Goal: Task Accomplishment & Management: Complete application form

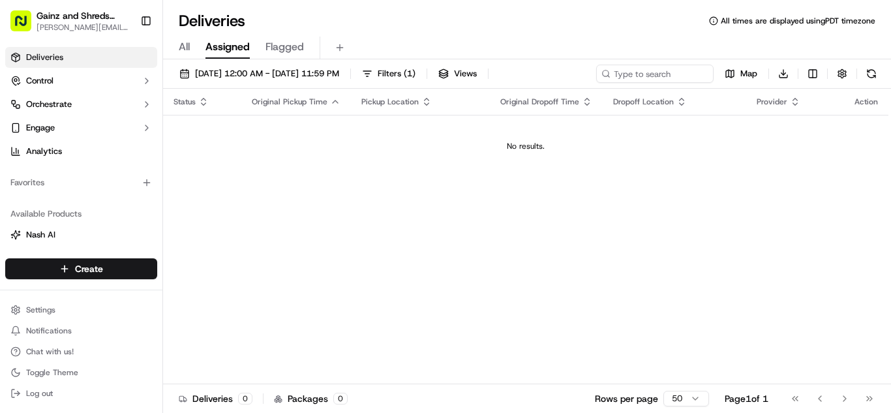
click at [357, 138] on td "No results." at bounding box center [525, 146] width 725 height 63
click at [143, 263] on html "Gainz and Shreds Meal Prep andrew@gainzandshredsmealprep.com Toggle Sidebar Del…" at bounding box center [445, 206] width 891 height 413
click at [198, 296] on link "Delivery" at bounding box center [235, 292] width 145 height 23
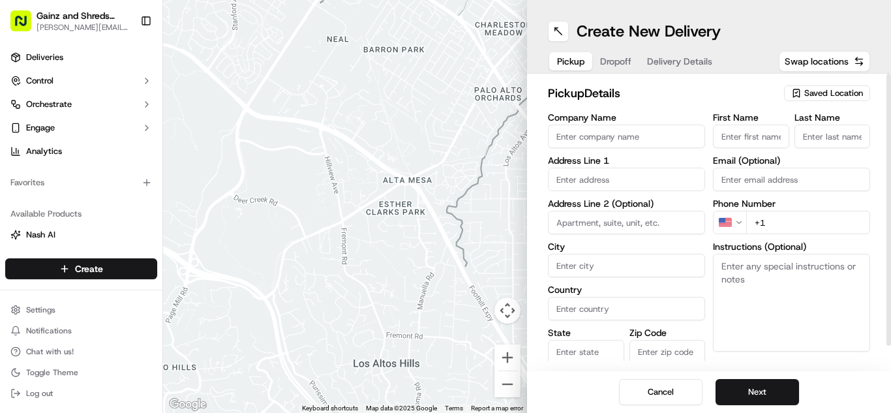
click at [799, 91] on icon "button" at bounding box center [796, 93] width 6 height 8
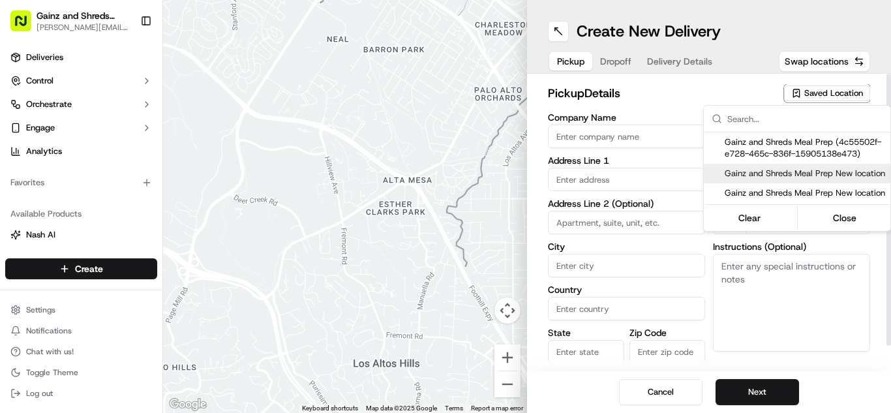
click at [750, 175] on span "Gainz and Shreds Meal Prep New location" at bounding box center [805, 174] width 160 height 12
type input "Gainz and Shreds Meal Prep New location"
type input "1849 Little Orchard St"
type input "San Jose"
type input "US"
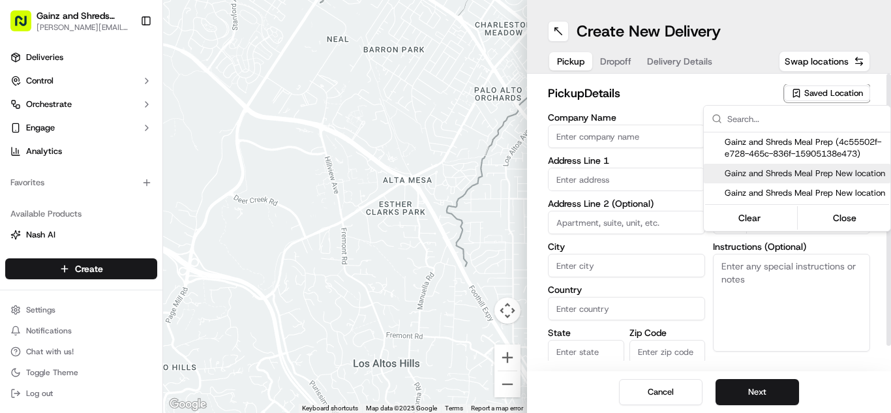
type input "CA"
type input "95125"
type input "Andrew"
type input "Aguilar"
type input "+1 408 794 8729"
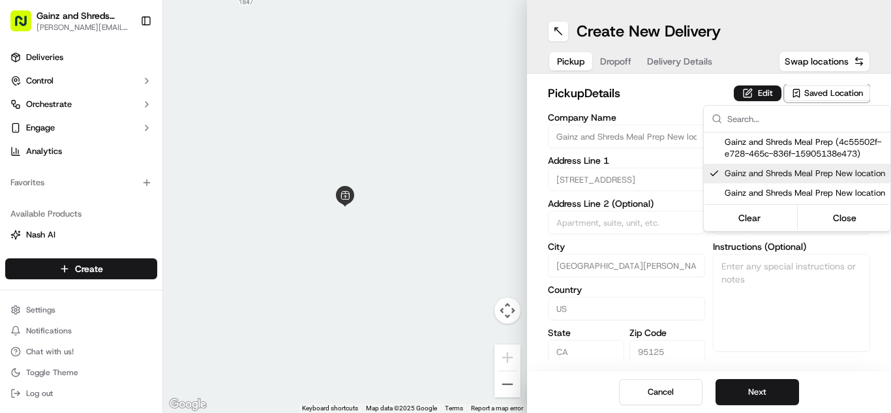
click at [736, 400] on html "Gainz and Shreds Meal Prep andrew@gainzandshredsmealprep.com Toggle Sidebar Del…" at bounding box center [445, 206] width 891 height 413
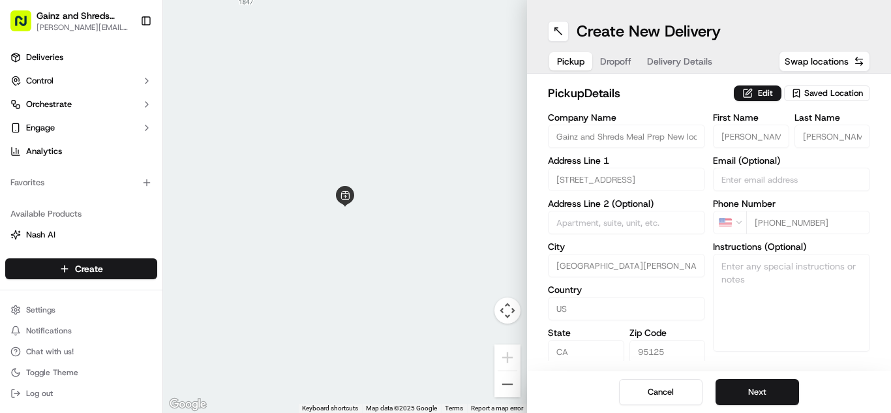
click at [736, 400] on button "Next" at bounding box center [756, 392] width 83 height 26
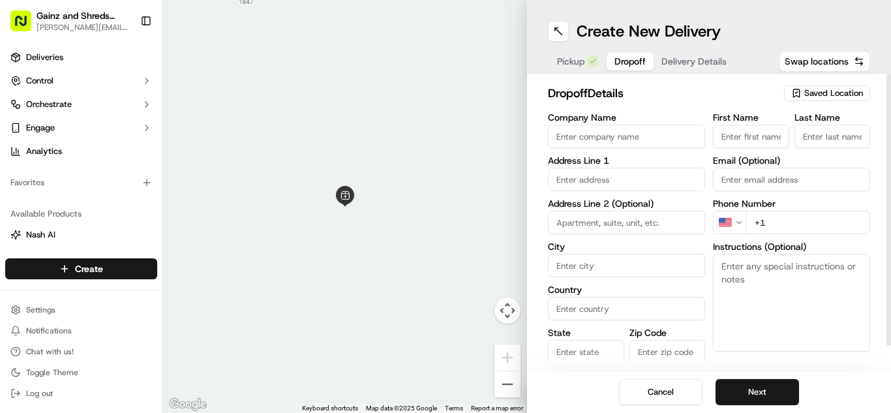
click at [846, 98] on span "Saved Location" at bounding box center [833, 93] width 59 height 12
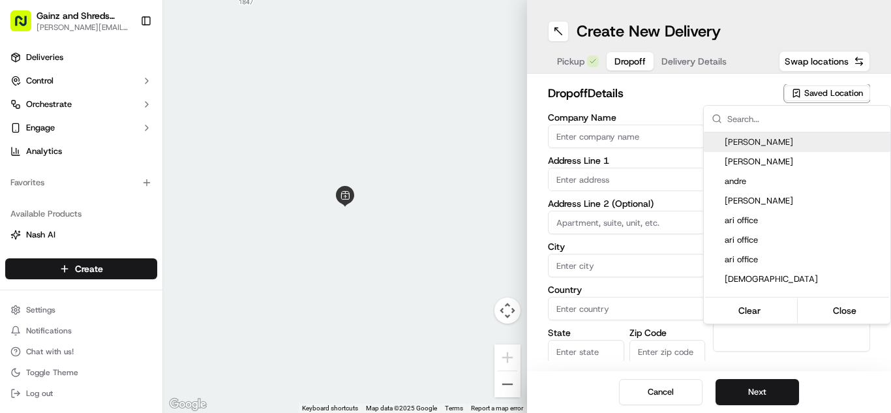
click at [725, 87] on html "Gainz and Shreds Meal Prep andrew@gainzandshredsmealprep.com Toggle Sidebar Del…" at bounding box center [445, 206] width 891 height 413
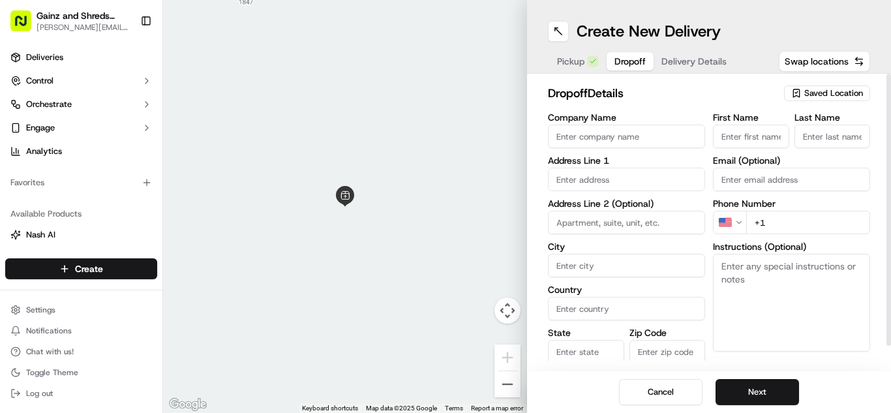
click at [761, 133] on input "First Name" at bounding box center [751, 136] width 76 height 23
type input "Adrian"
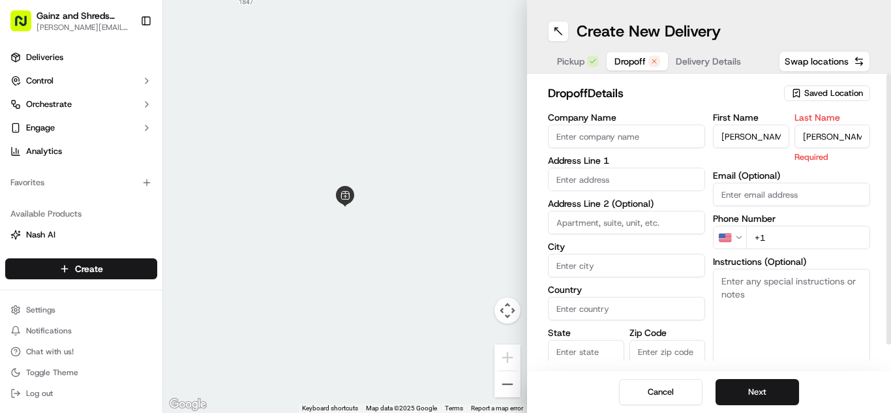
type input "Puente"
click at [564, 187] on input "text" at bounding box center [626, 179] width 157 height 23
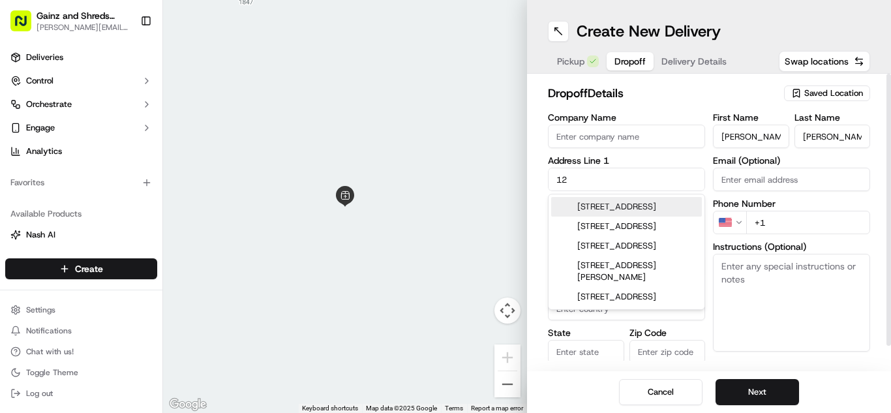
type input "1"
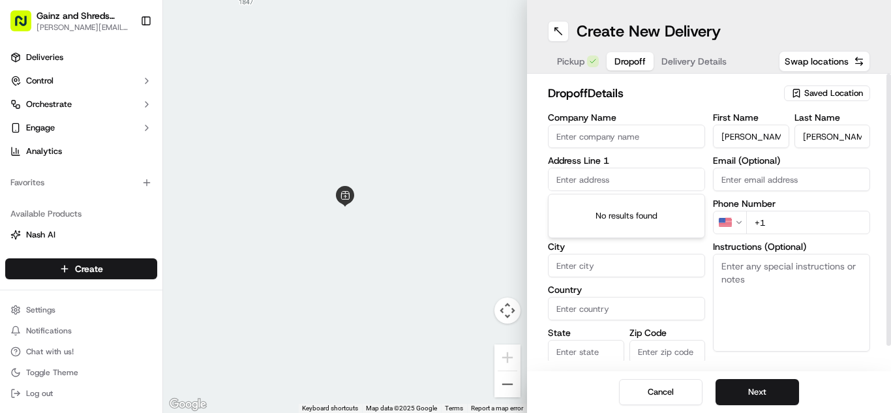
type input "1"
type input "\"
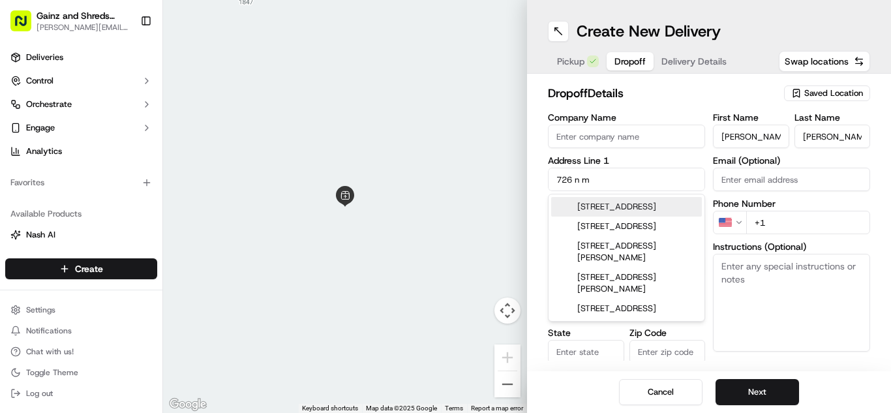
click at [605, 217] on div "726 North Monroe Street, San Jose, CA" at bounding box center [626, 207] width 151 height 20
type input "726 N Monroe St, San Jose, CA 95128, USA"
type input "San Jose"
type input "United States"
type input "CA"
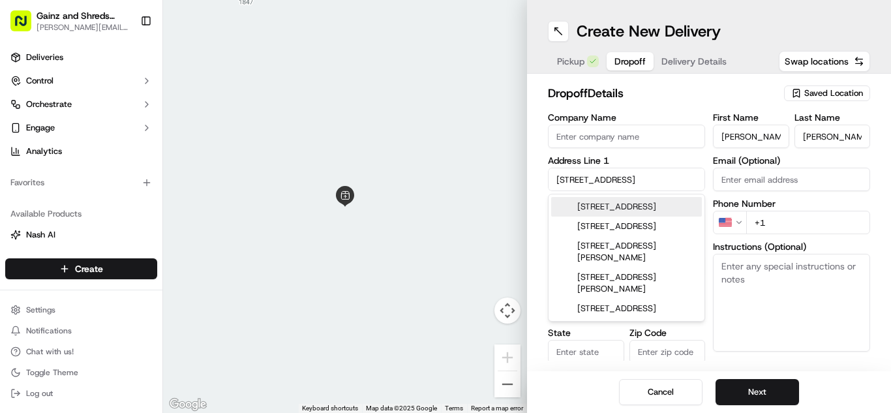
type input "95128"
type input "726 North Monroe Street"
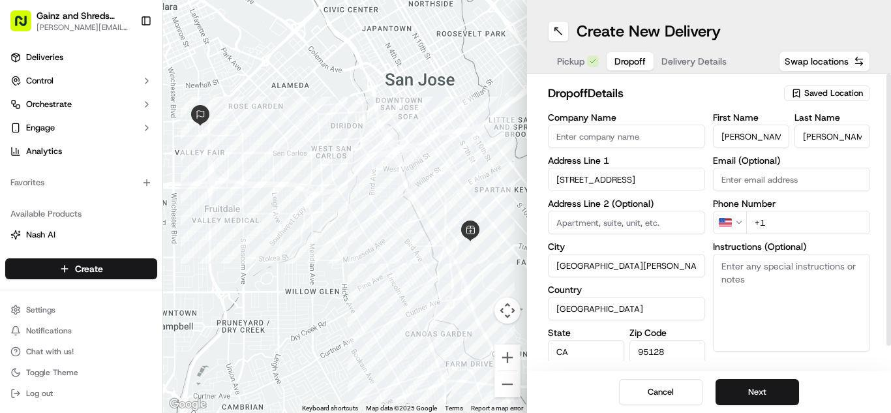
click at [773, 219] on input "+1" at bounding box center [808, 222] width 124 height 23
type input "+1 832 633 4281"
click at [744, 386] on button "Next" at bounding box center [756, 392] width 83 height 26
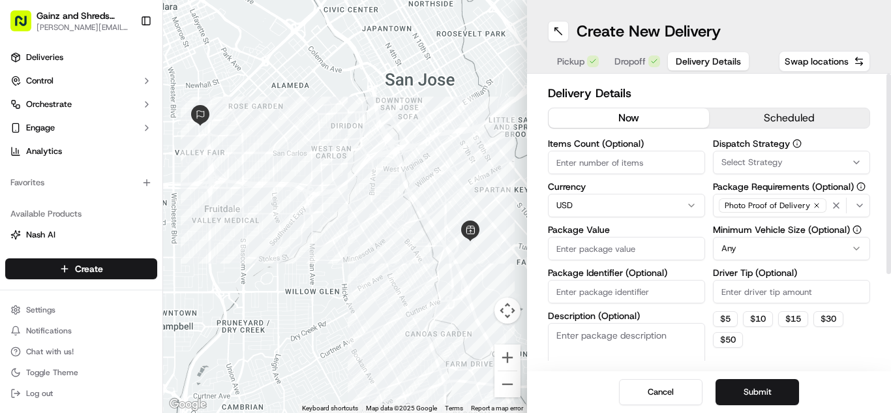
click at [651, 245] on input "Package Value" at bounding box center [626, 248] width 157 height 23
type input "100"
click at [740, 394] on button "Submit" at bounding box center [756, 392] width 83 height 26
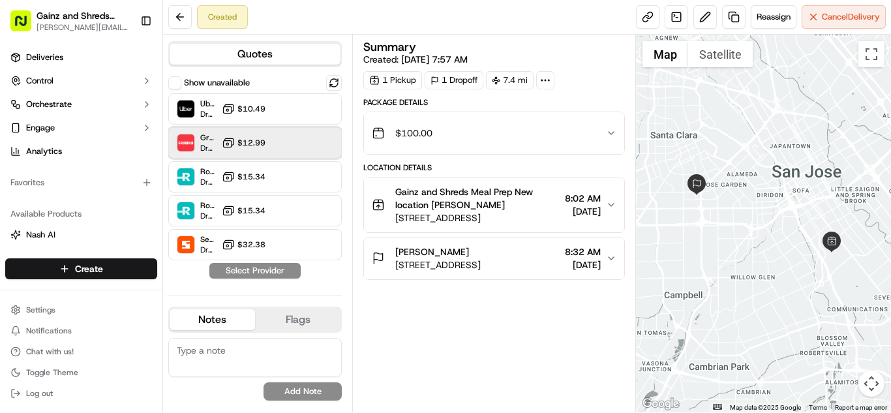
click at [280, 143] on div "Grubhub Dropoff ETA 40 minutes $12.99" at bounding box center [254, 142] width 173 height 31
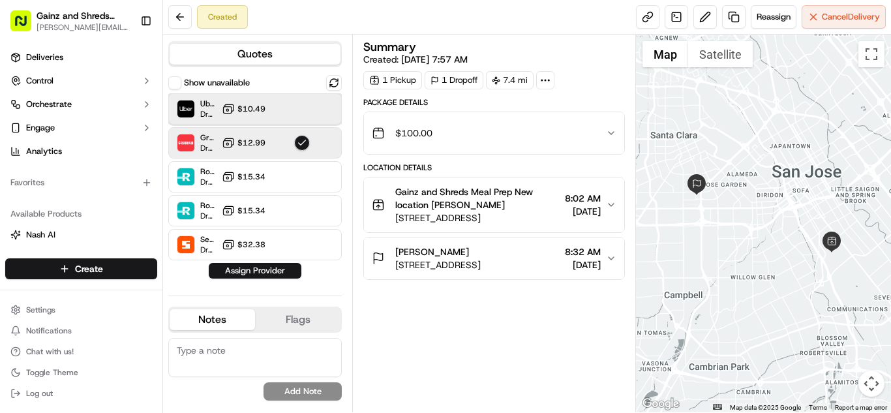
click at [274, 113] on div "Uber Dropoff ETA 37 minutes $10.49" at bounding box center [254, 108] width 173 height 31
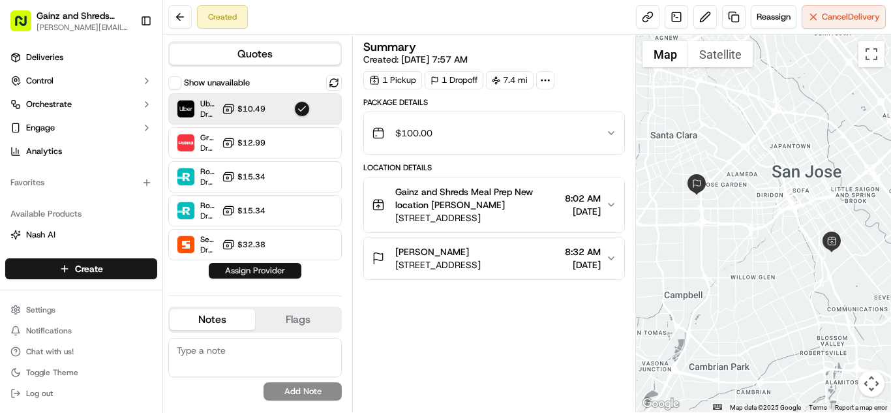
click at [245, 273] on button "Assign Provider" at bounding box center [255, 271] width 93 height 16
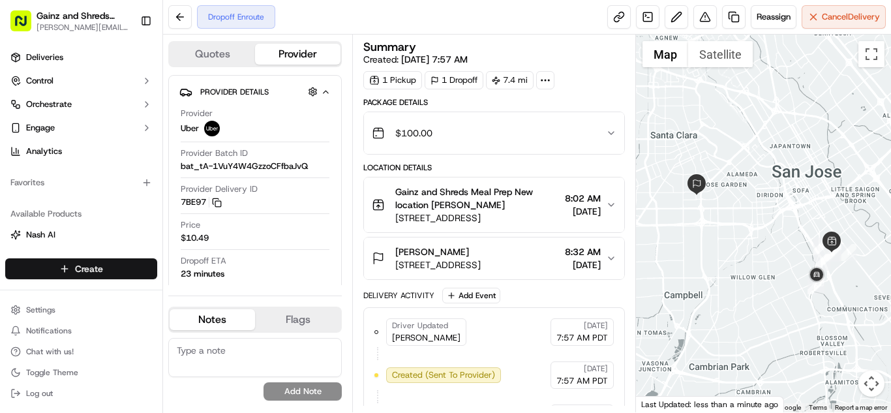
click at [45, 265] on html "Gainz and Shreds Meal Prep andrew@gainzandshredsmealprep.com Toggle Sidebar Del…" at bounding box center [445, 206] width 891 height 413
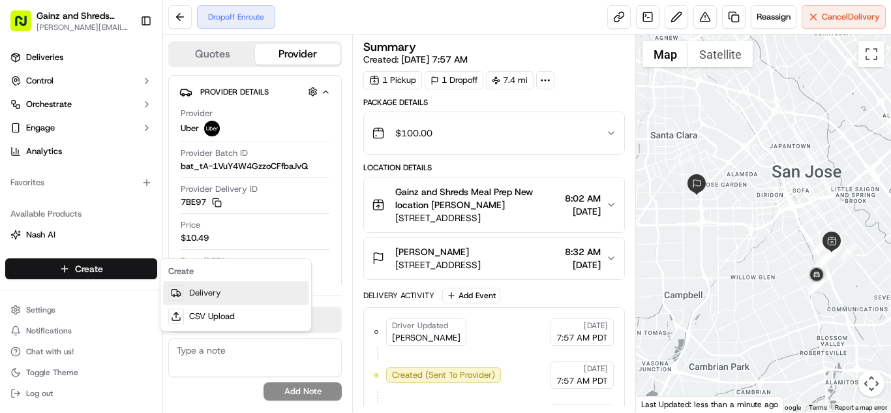
click at [216, 295] on link "Delivery" at bounding box center [235, 292] width 145 height 23
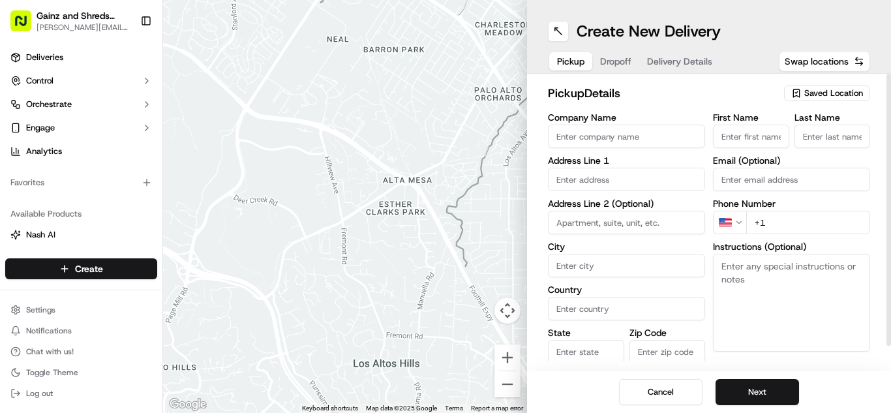
click at [805, 95] on span "Saved Location" at bounding box center [833, 93] width 59 height 12
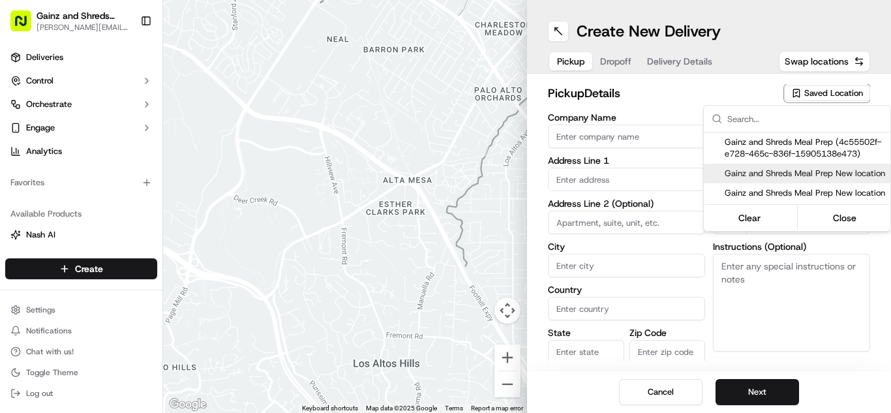
click at [758, 175] on span "Gainz and Shreds Meal Prep New location" at bounding box center [805, 174] width 160 height 12
type input "Gainz and Shreds Meal Prep New location"
type input "1849 Little Orchard St"
type input "San Jose"
type input "US"
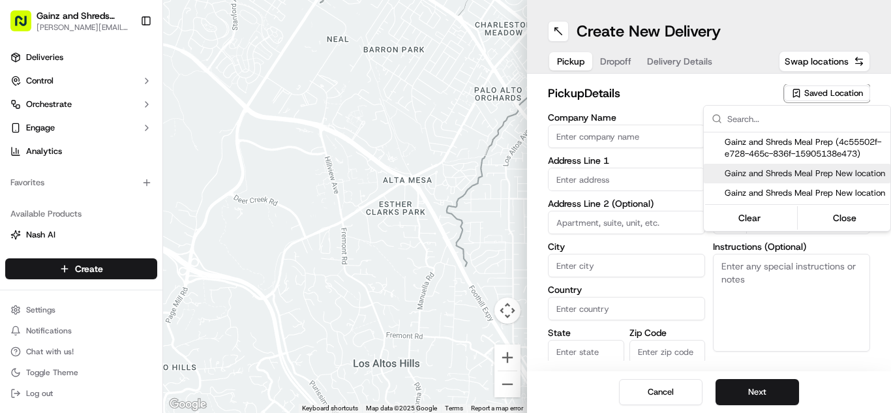
type input "CA"
type input "95125"
type input "Andrew"
type input "Aguilar"
type input "+1 408 794 8729"
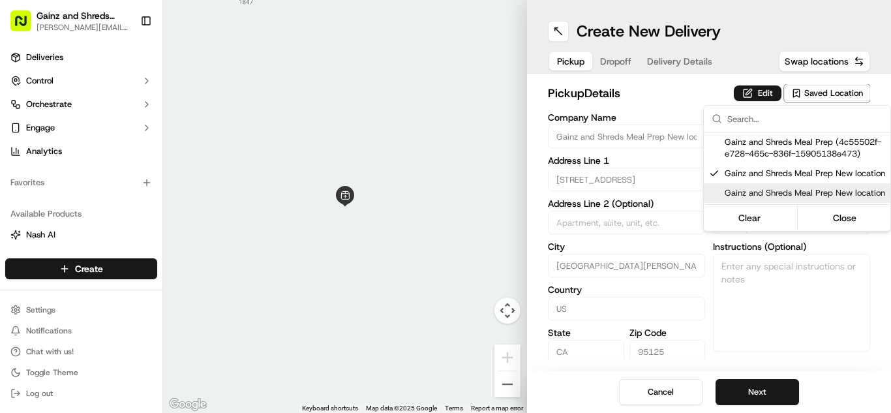
click at [749, 398] on html "Gainz and Shreds Meal Prep andrew@gainzandshredsmealprep.com Toggle Sidebar Del…" at bounding box center [445, 206] width 891 height 413
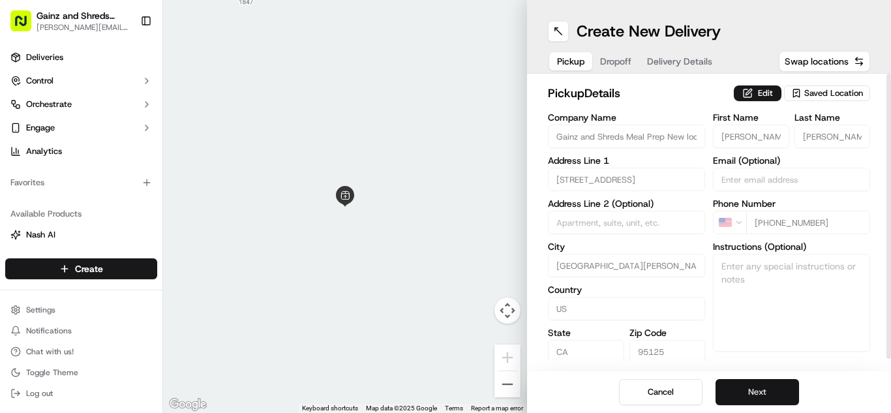
click at [787, 387] on button "Next" at bounding box center [756, 392] width 83 height 26
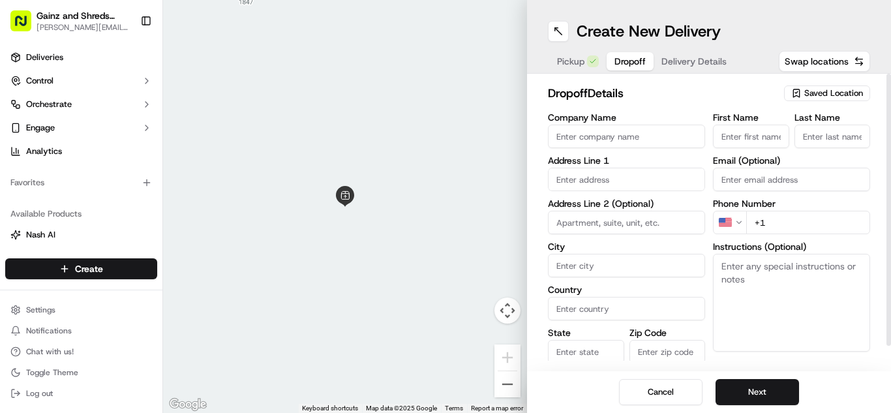
click at [850, 89] on span "Saved Location" at bounding box center [833, 93] width 59 height 12
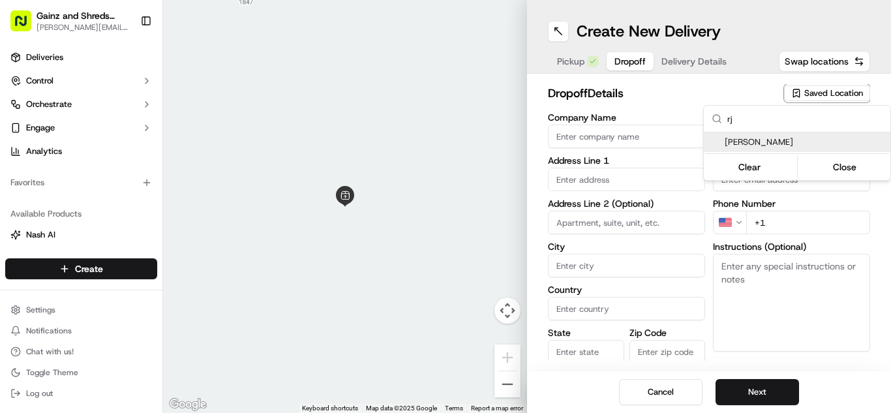
type input "rj"
click at [802, 141] on span "RJ putnam" at bounding box center [805, 142] width 160 height 12
type input "RJ putnam"
type input "3601 Lafayette St"
type input "#4"
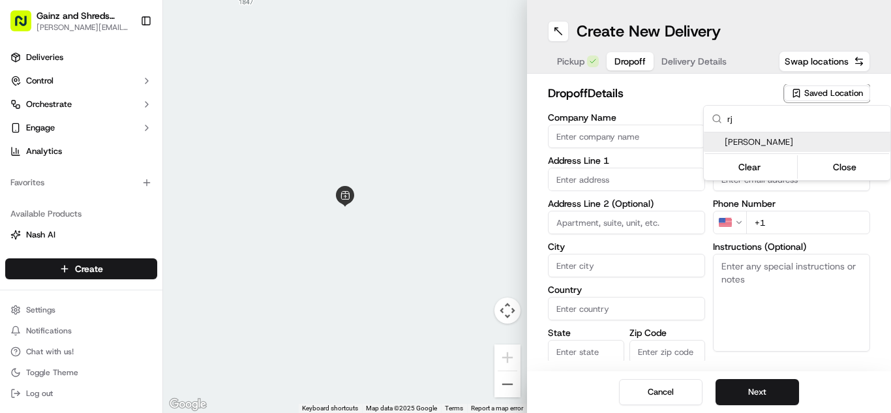
type input "Santa Clara"
type input "US"
type input "CA"
type input "95054"
type input "rj"
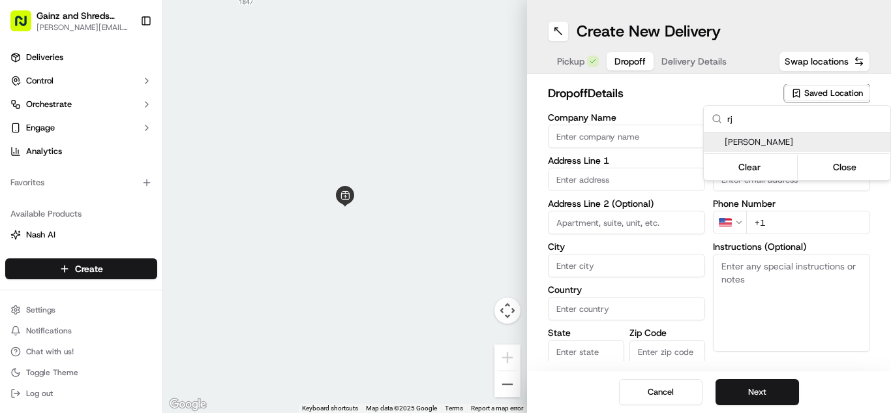
type input "putnam"
type input "+1 408 609 7625"
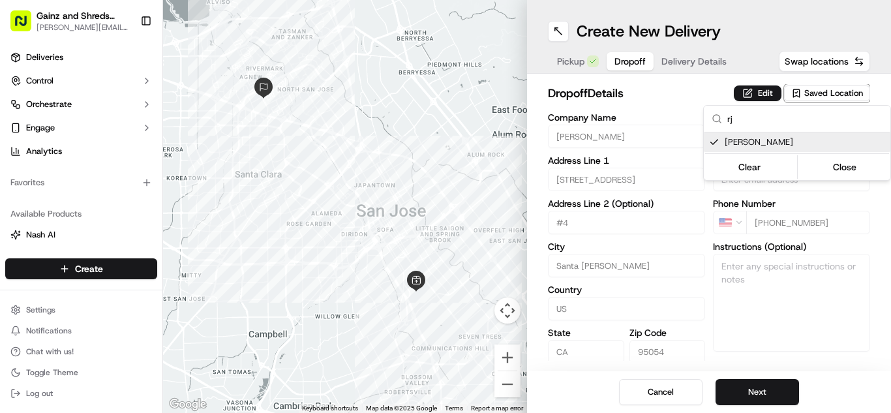
click at [787, 309] on html "Gainz and Shreds Meal Prep andrew@gainzandshredsmealprep.com Toggle Sidebar Del…" at bounding box center [445, 206] width 891 height 413
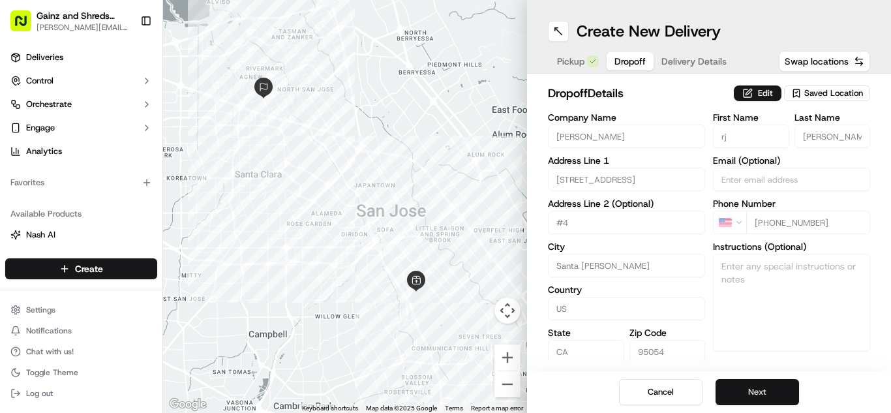
click at [755, 387] on button "Next" at bounding box center [756, 392] width 83 height 26
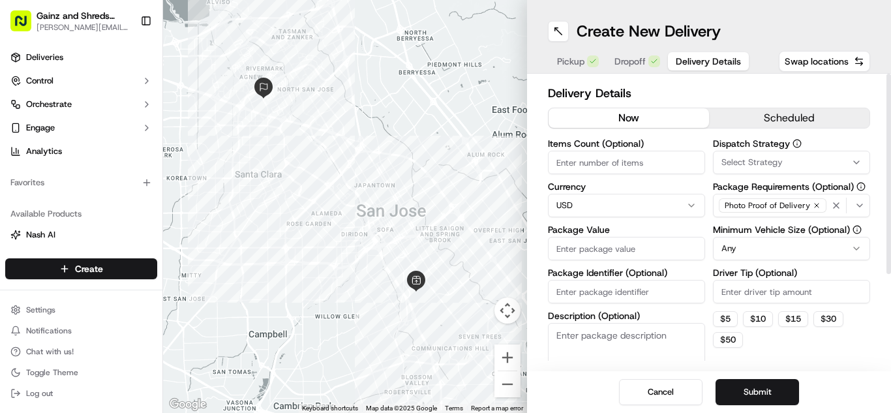
click at [659, 250] on input "Package Value" at bounding box center [626, 248] width 157 height 23
type input "80"
click at [749, 391] on button "Submit" at bounding box center [756, 392] width 83 height 26
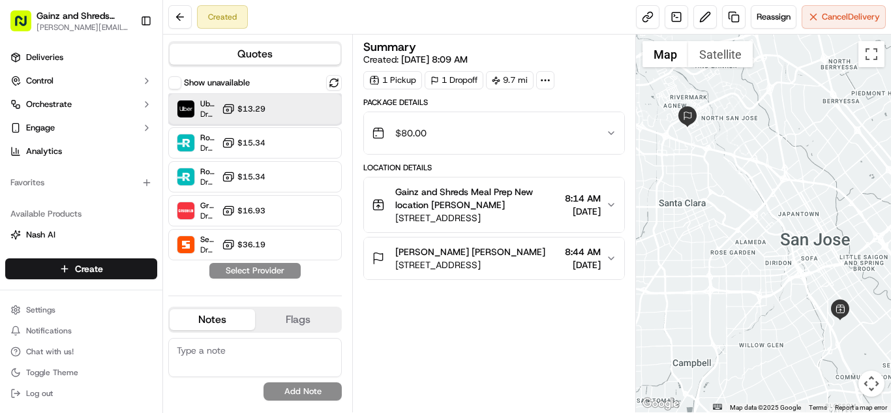
click at [280, 114] on div "Uber Dropoff ETA 40 minutes $13.29" at bounding box center [254, 108] width 173 height 31
click at [254, 273] on button "Assign Provider" at bounding box center [255, 271] width 93 height 16
